Goal: Transaction & Acquisition: Purchase product/service

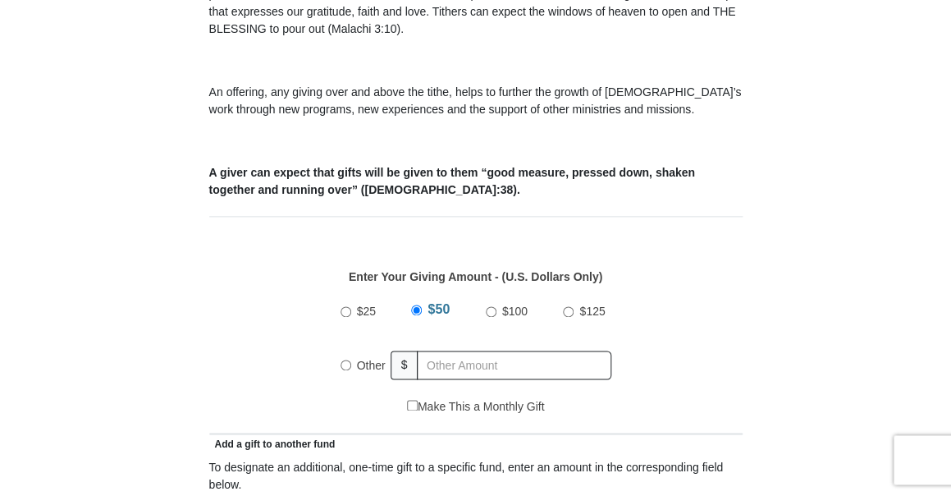
scroll to position [554, 0]
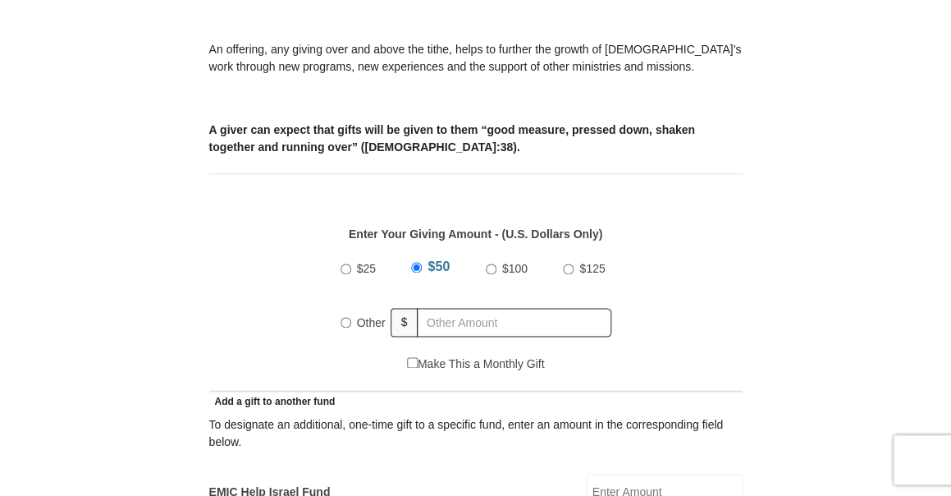
click at [353, 323] on label "Other" at bounding box center [371, 322] width 40 height 36
click at [351, 323] on input "Other" at bounding box center [346, 322] width 11 height 11
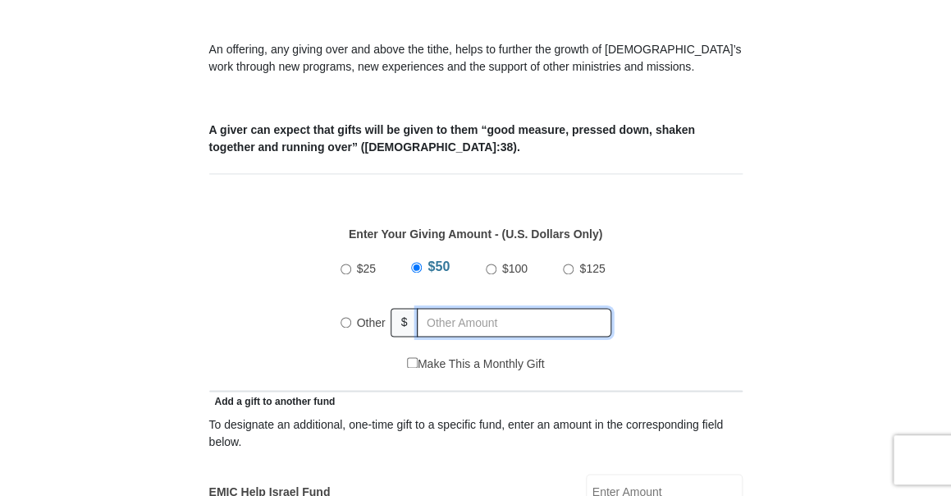
radio input "true"
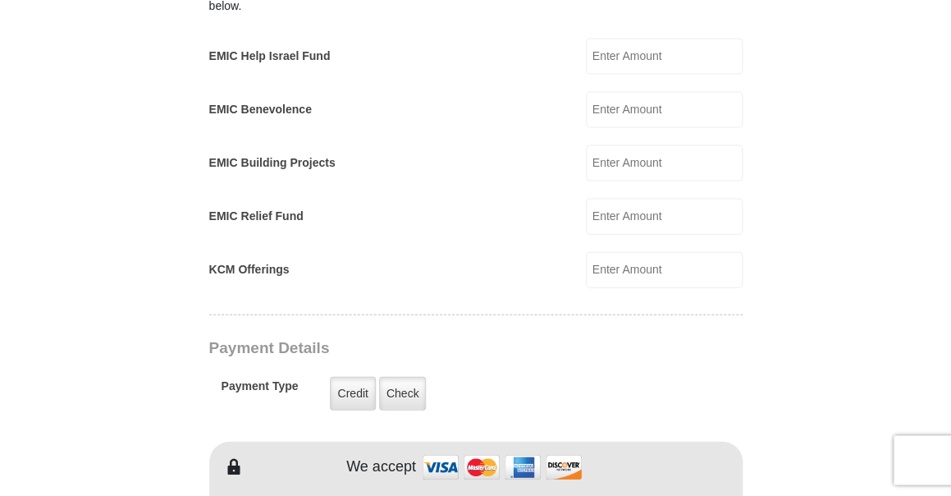
scroll to position [997, 0]
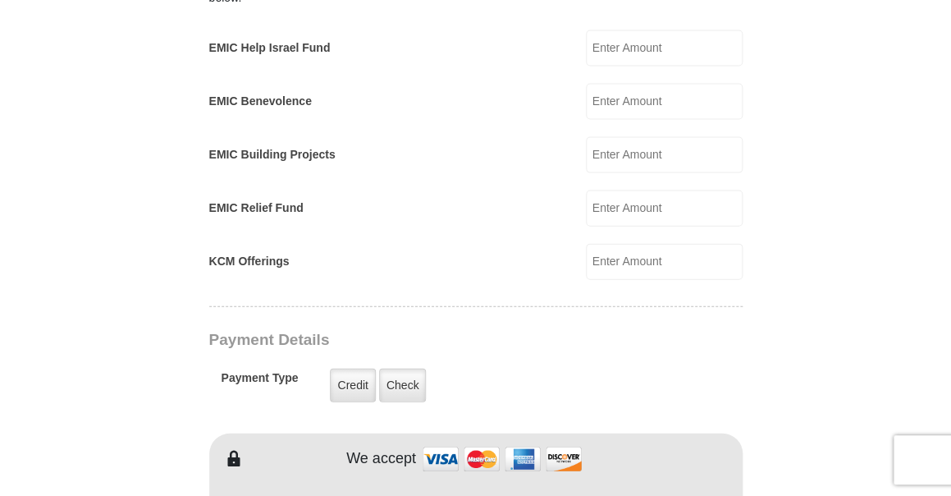
type input "10"
click at [638, 261] on input "KCM Offerings" at bounding box center [664, 262] width 157 height 36
type input "10"
click at [348, 385] on label "Credit" at bounding box center [352, 385] width 45 height 34
click at [0, 0] on input "Credit" at bounding box center [0, 0] width 0 height 0
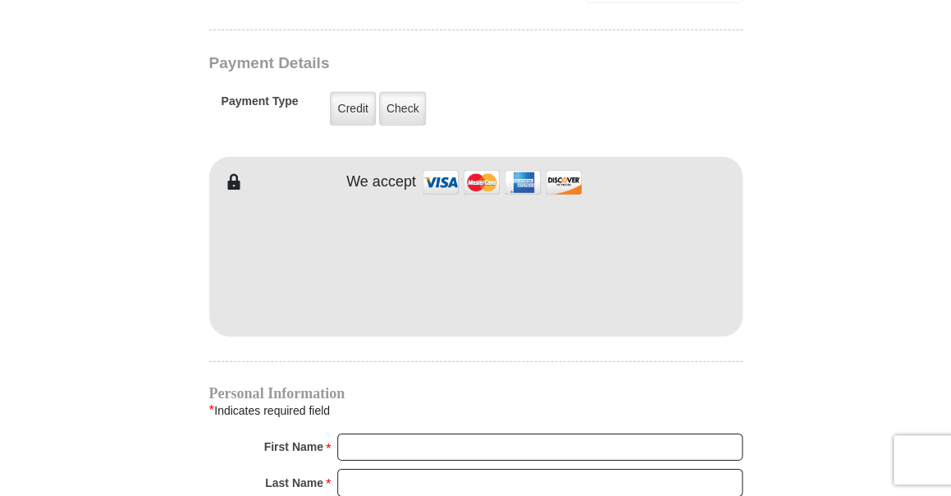
scroll to position [1329, 0]
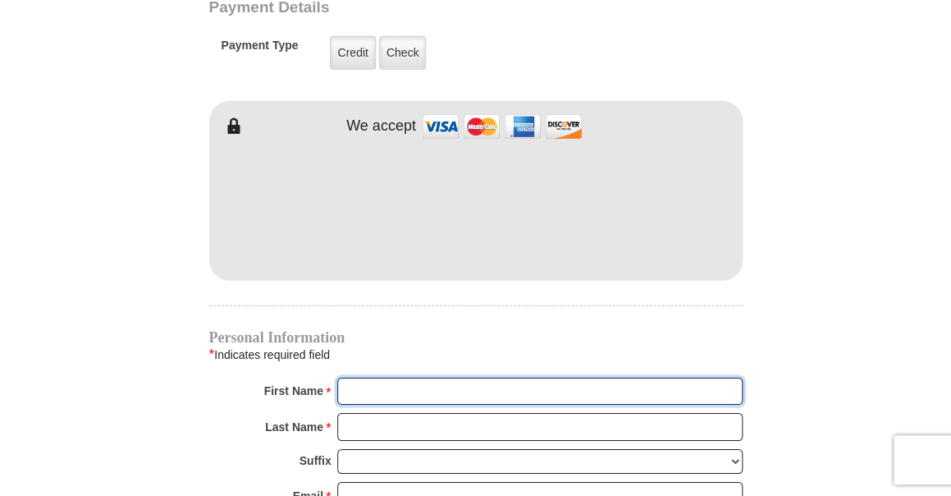
click at [416, 391] on input "First Name *" at bounding box center [539, 391] width 405 height 28
type input "[PERSON_NAME]"
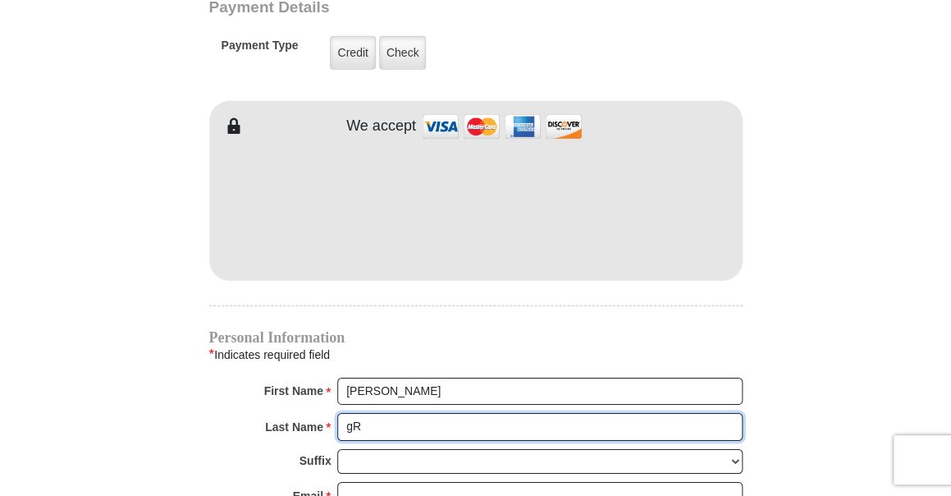
type input "g"
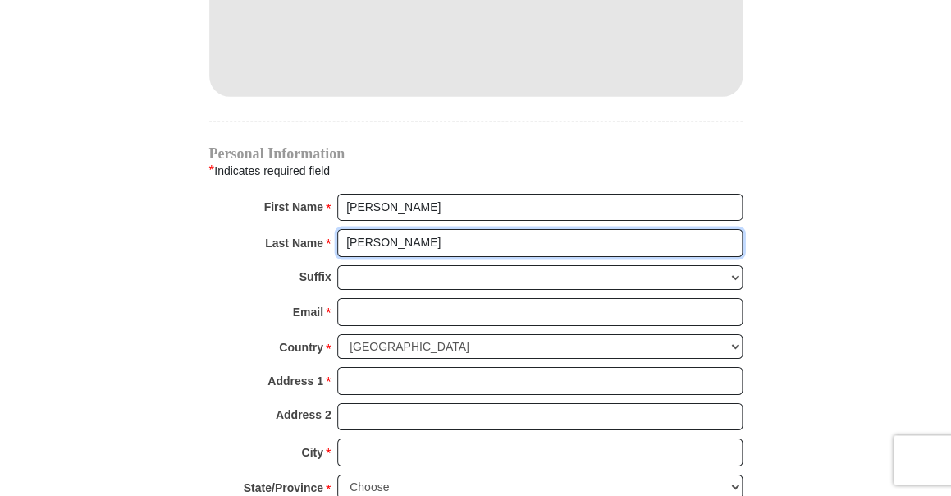
scroll to position [1551, 0]
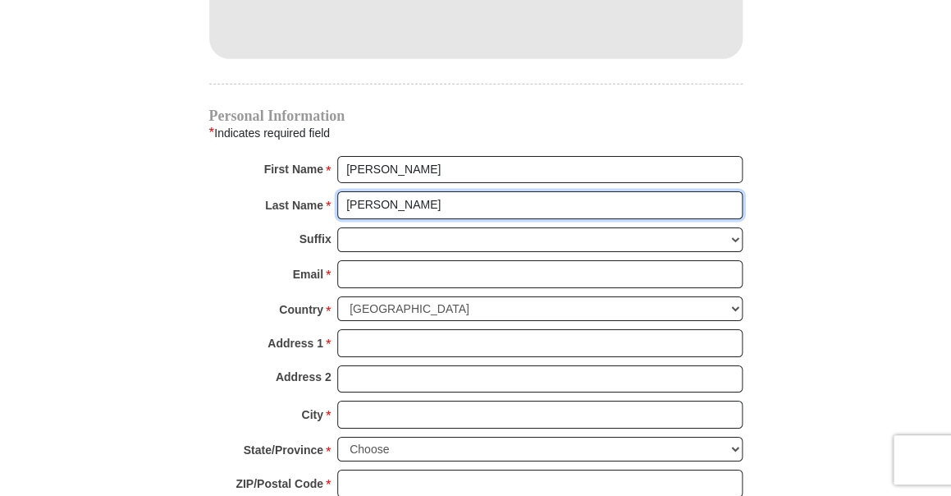
type input "[PERSON_NAME]"
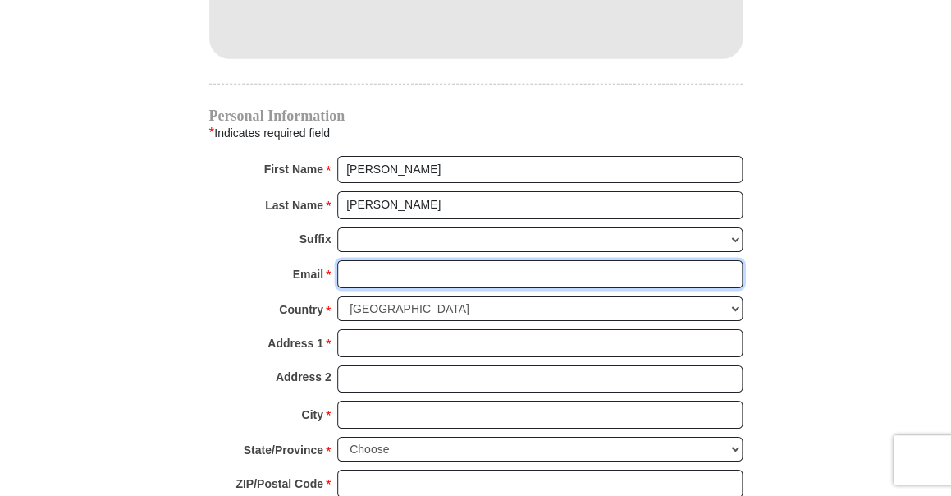
click at [355, 277] on input "Email *" at bounding box center [539, 274] width 405 height 28
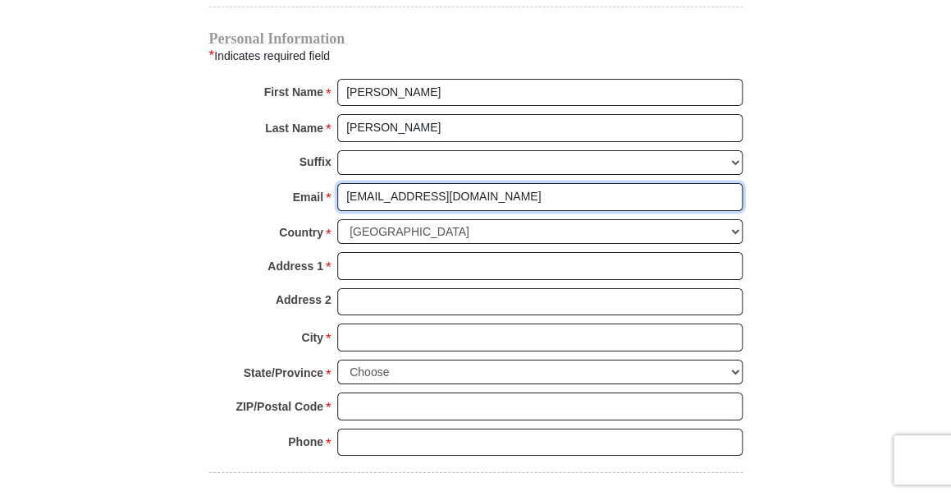
scroll to position [1662, 0]
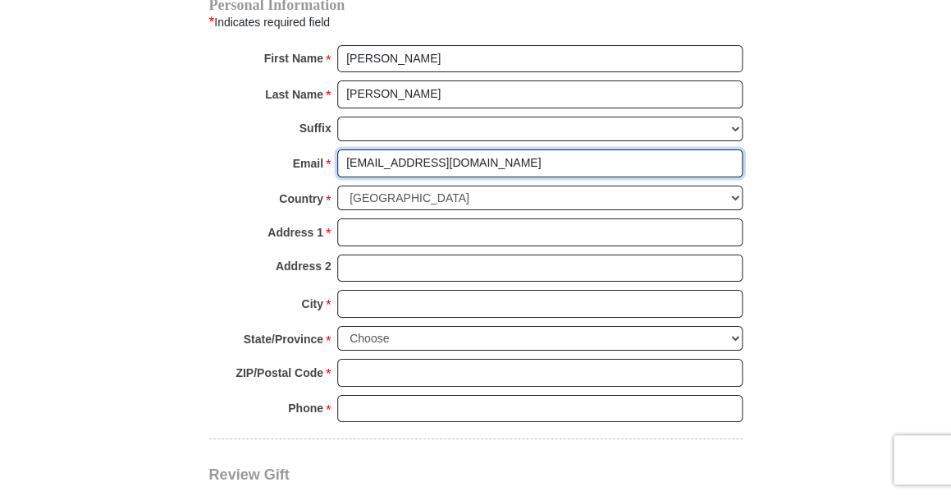
type input "[EMAIL_ADDRESS][DOMAIN_NAME]"
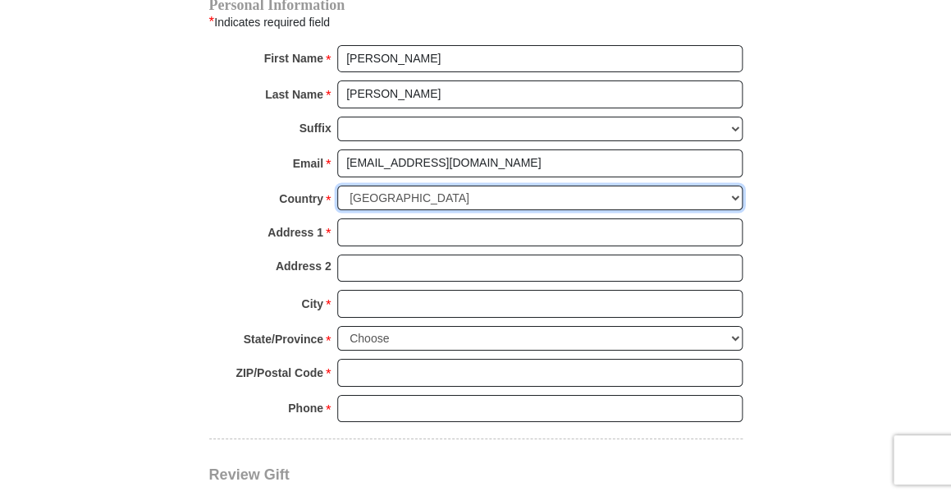
click at [337, 185] on select "[GEOGRAPHIC_DATA] [GEOGRAPHIC_DATA] [GEOGRAPHIC_DATA] [GEOGRAPHIC_DATA] [GEOGRA…" at bounding box center [539, 197] width 405 height 25
click at [411, 189] on select "[GEOGRAPHIC_DATA] [GEOGRAPHIC_DATA] [GEOGRAPHIC_DATA] [GEOGRAPHIC_DATA] [GEOGRA…" at bounding box center [539, 197] width 405 height 25
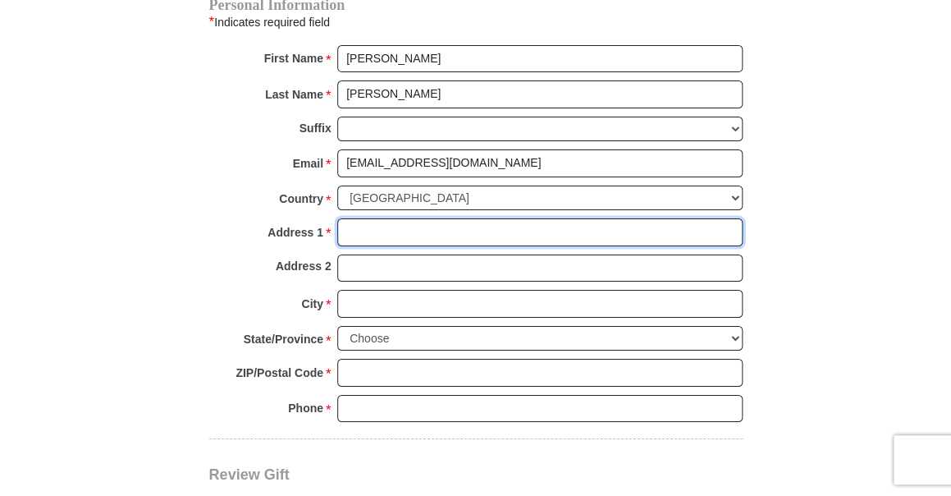
click at [378, 244] on input "Address 1 *" at bounding box center [539, 232] width 405 height 28
type input "[STREET_ADDRESS]"
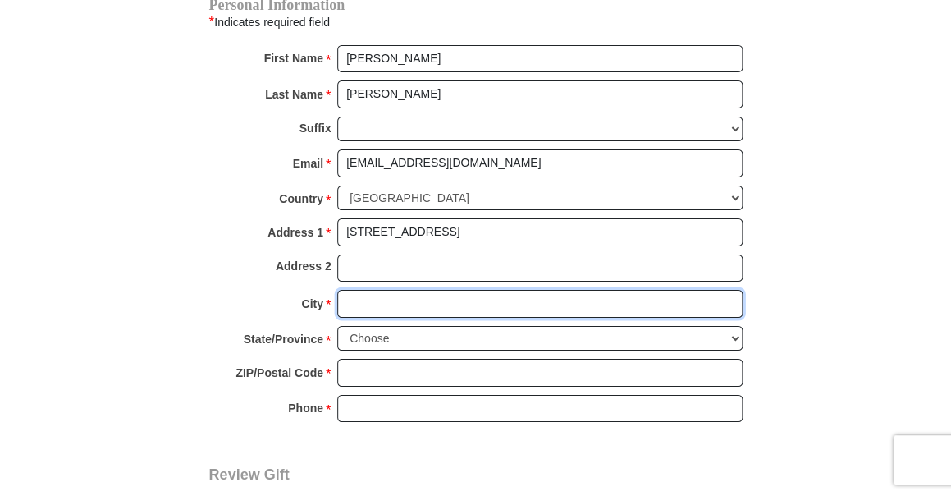
type input "Roanoke"
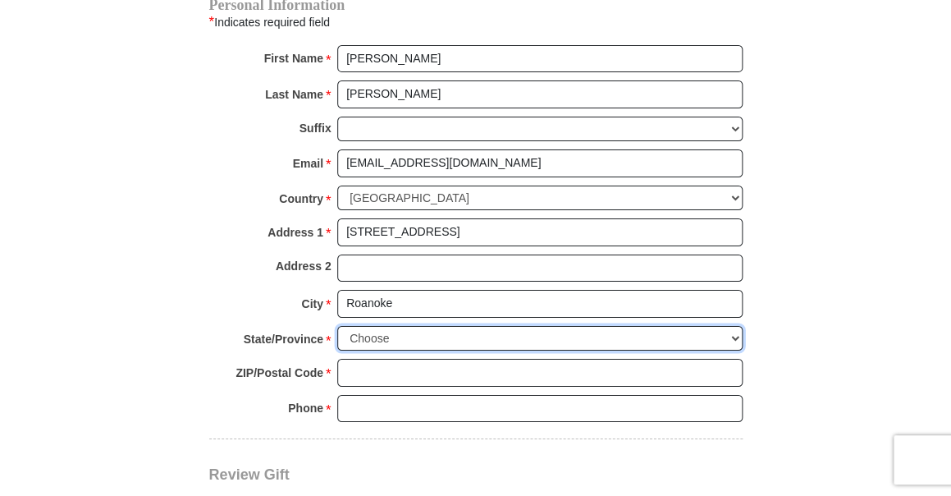
select select "[GEOGRAPHIC_DATA]"
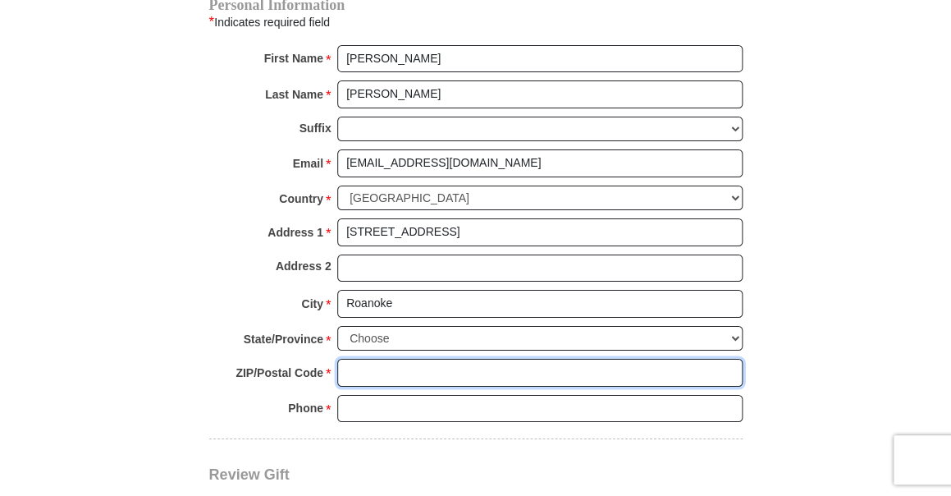
type input "76262"
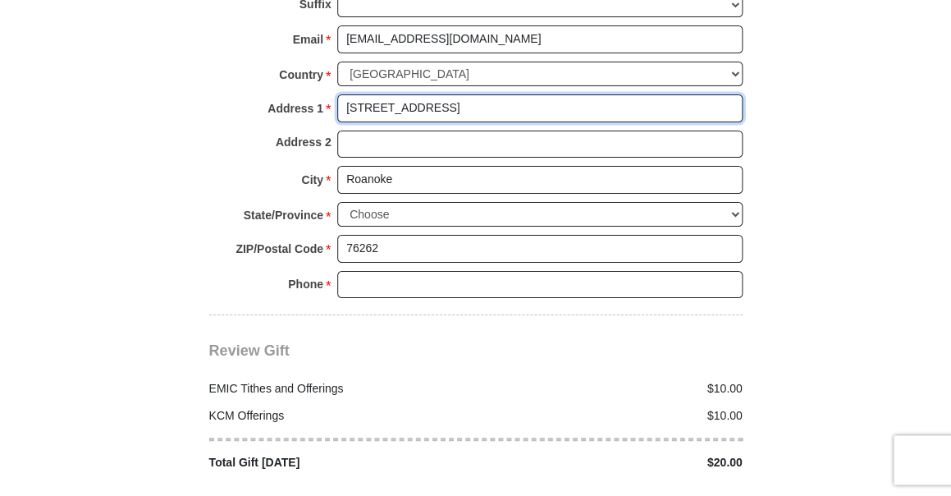
scroll to position [1772, 0]
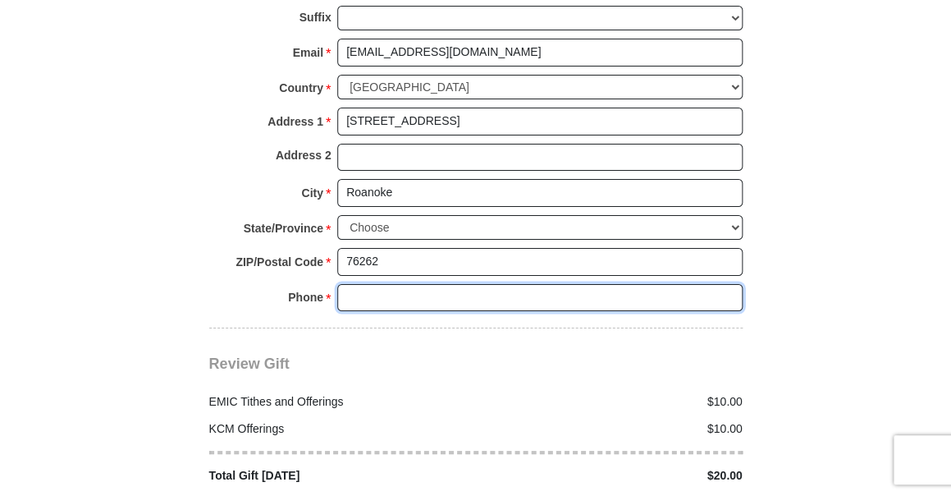
click at [354, 301] on input "Phone * *" at bounding box center [539, 298] width 405 height 28
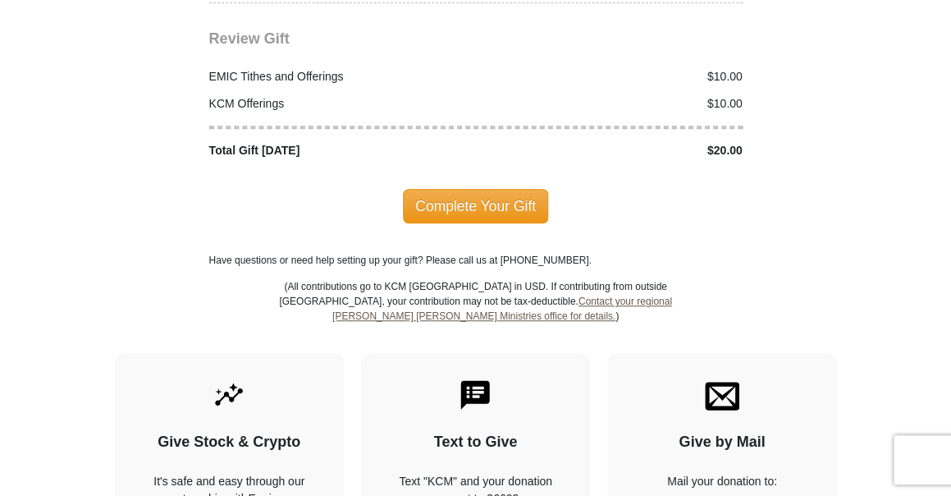
scroll to position [2105, 0]
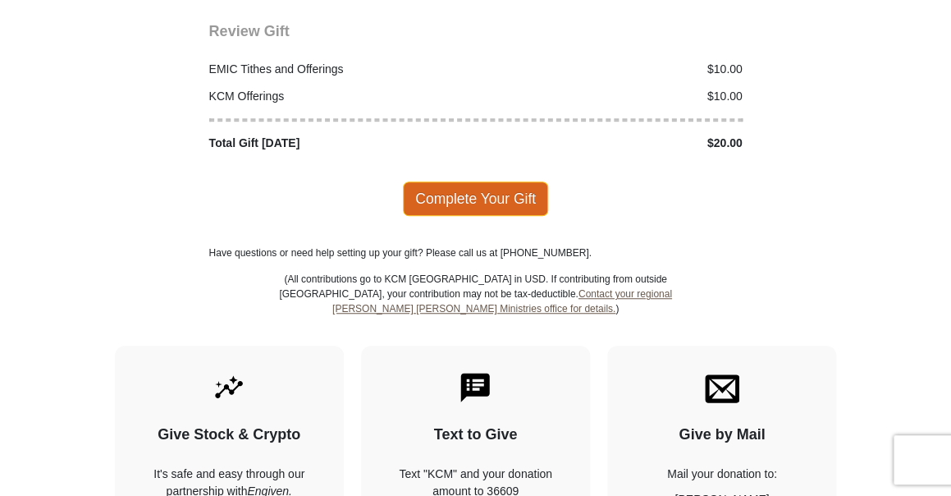
type input "3617723786"
click at [481, 199] on span "Complete Your Gift" at bounding box center [475, 198] width 145 height 34
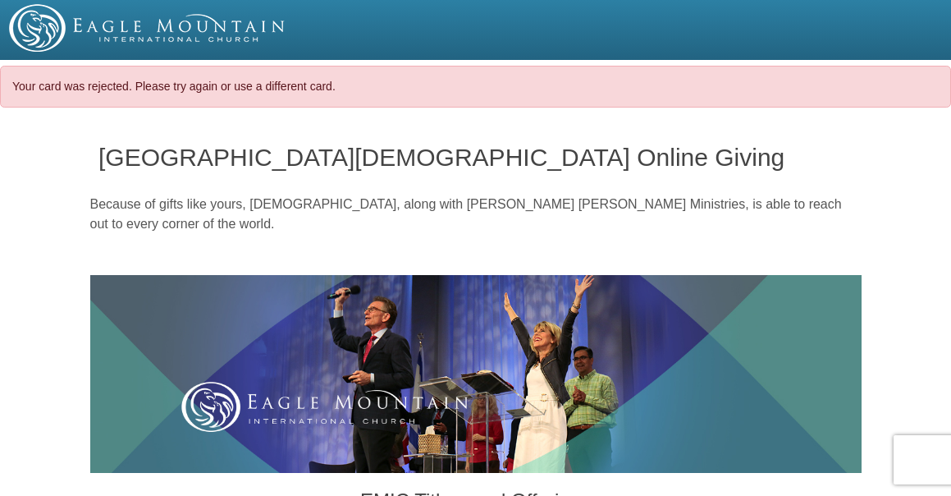
select select "[GEOGRAPHIC_DATA]"
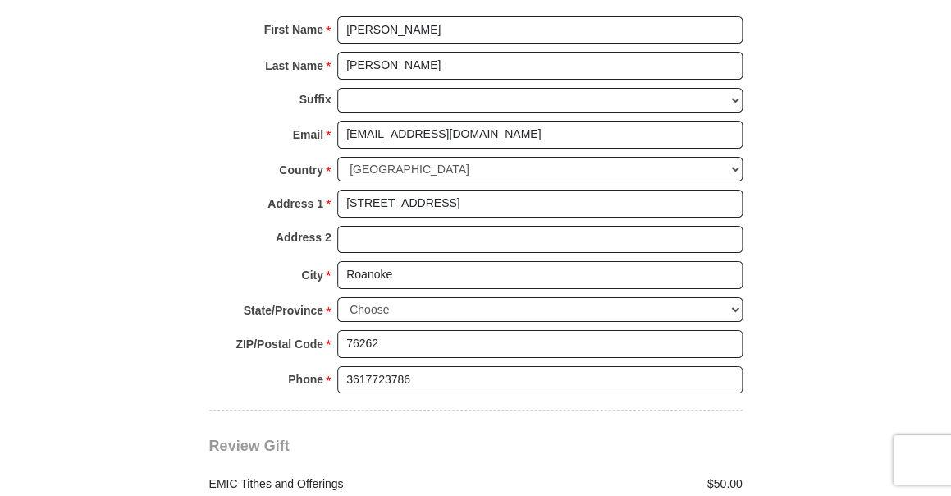
scroll to position [1883, 0]
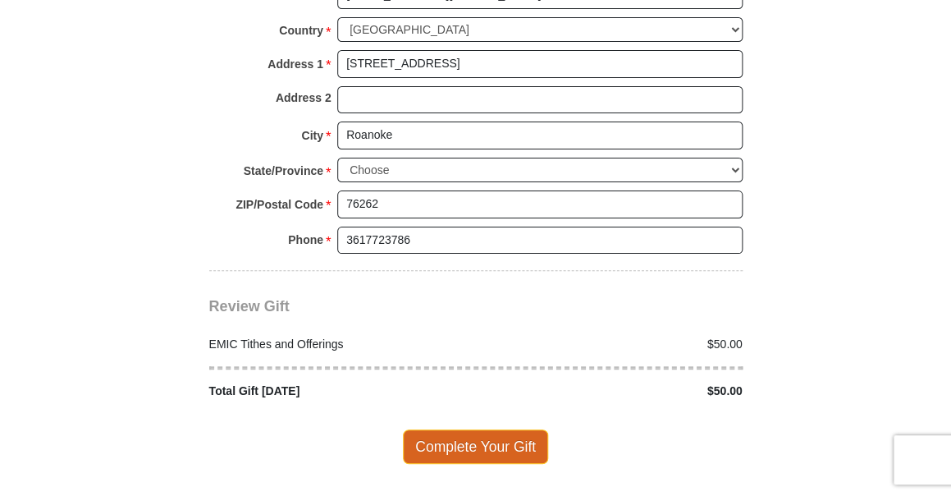
click at [469, 447] on span "Complete Your Gift" at bounding box center [475, 446] width 145 height 34
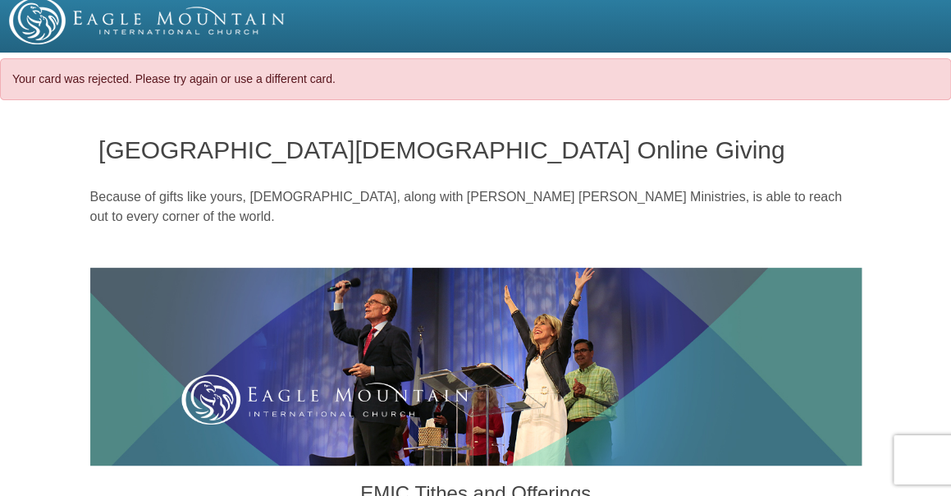
scroll to position [0, 0]
